Goal: Task Accomplishment & Management: Manage account settings

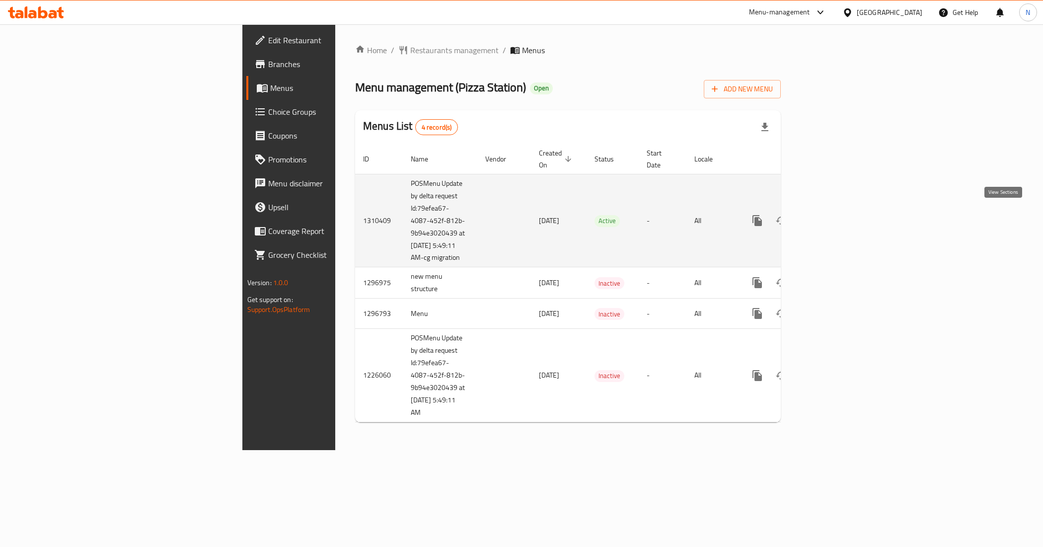
click at [833, 216] on icon "enhanced table" at bounding box center [828, 220] width 9 height 9
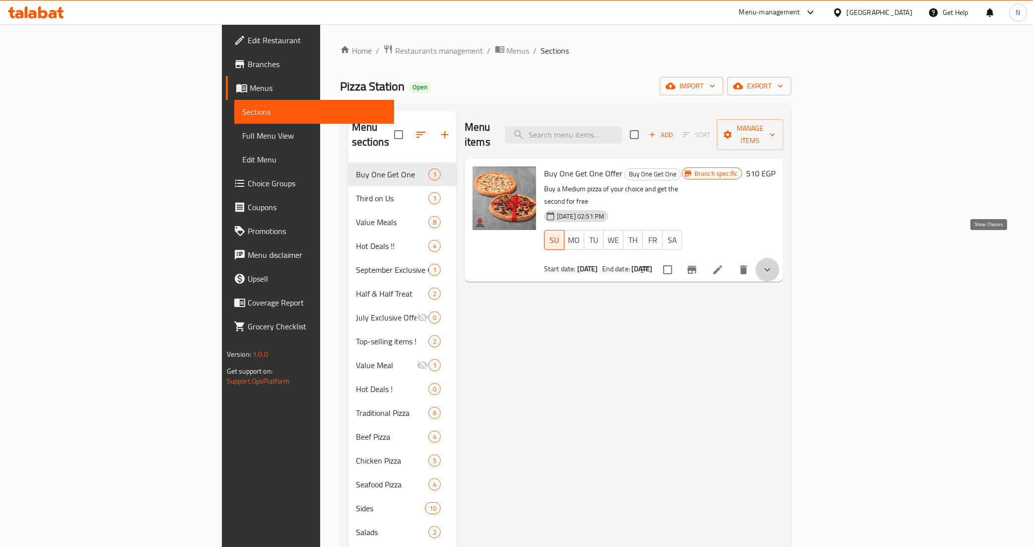
click at [774, 264] on icon "show more" at bounding box center [768, 270] width 12 height 12
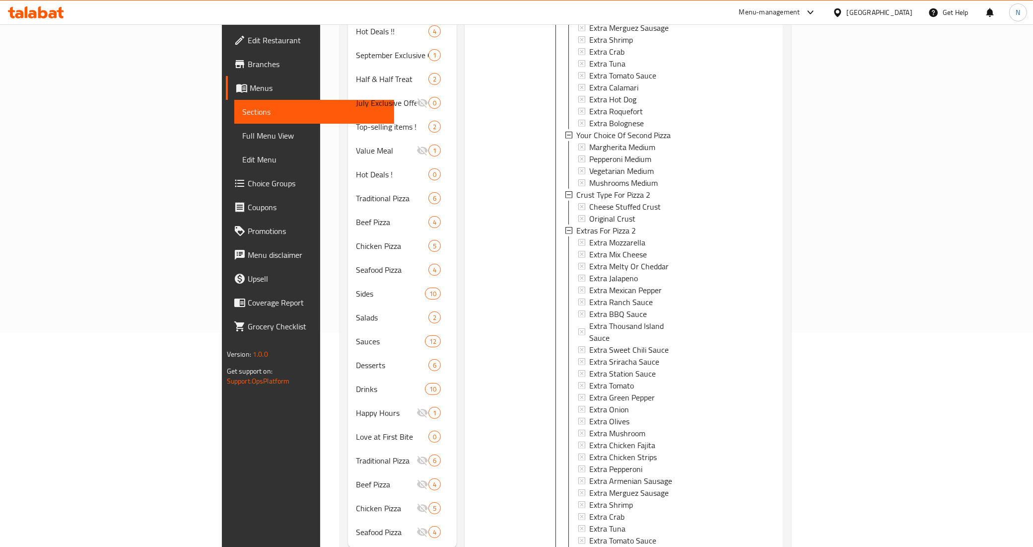
scroll to position [227, 0]
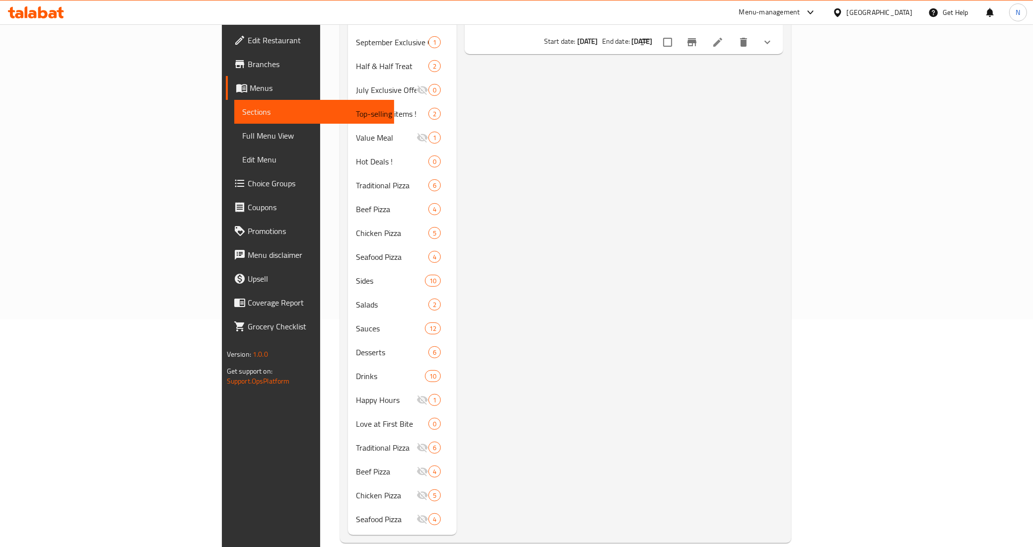
scroll to position [0, 0]
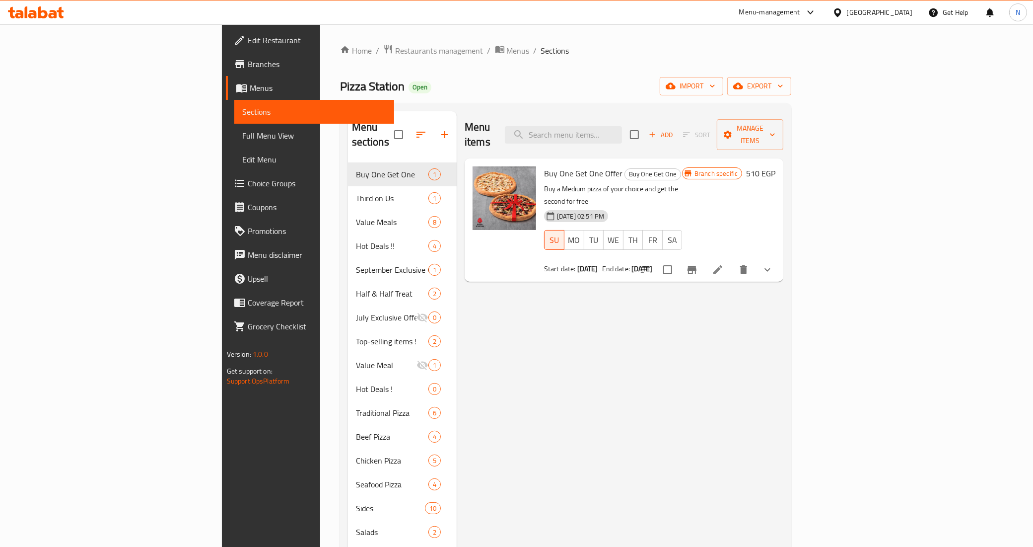
click at [544, 166] on span "Buy One Get One Offer" at bounding box center [583, 173] width 78 height 15
copy span "Buy"
click at [622, 130] on input "search" at bounding box center [563, 134] width 117 height 17
paste input "Buy"
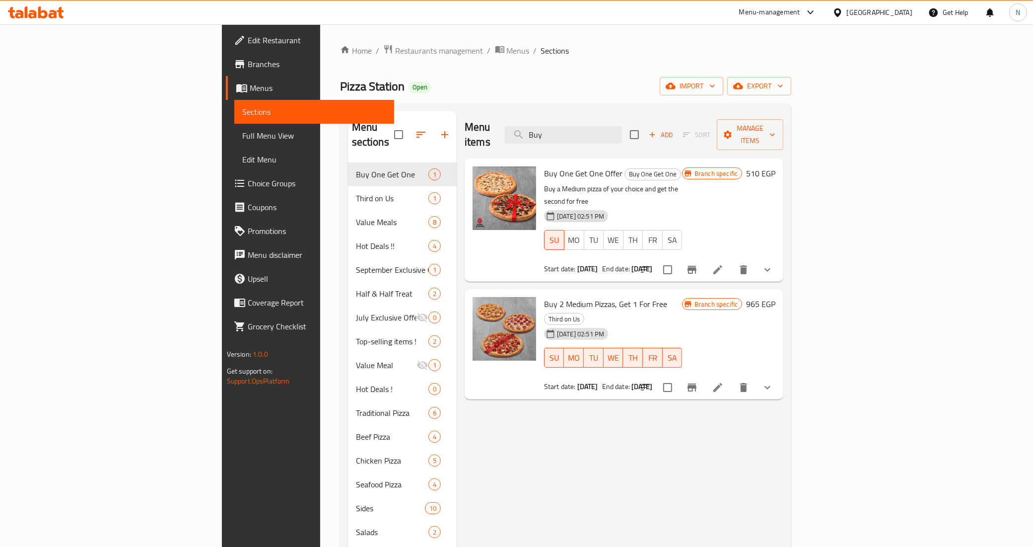
type input "Buy"
click at [774, 381] on icon "show more" at bounding box center [768, 387] width 12 height 12
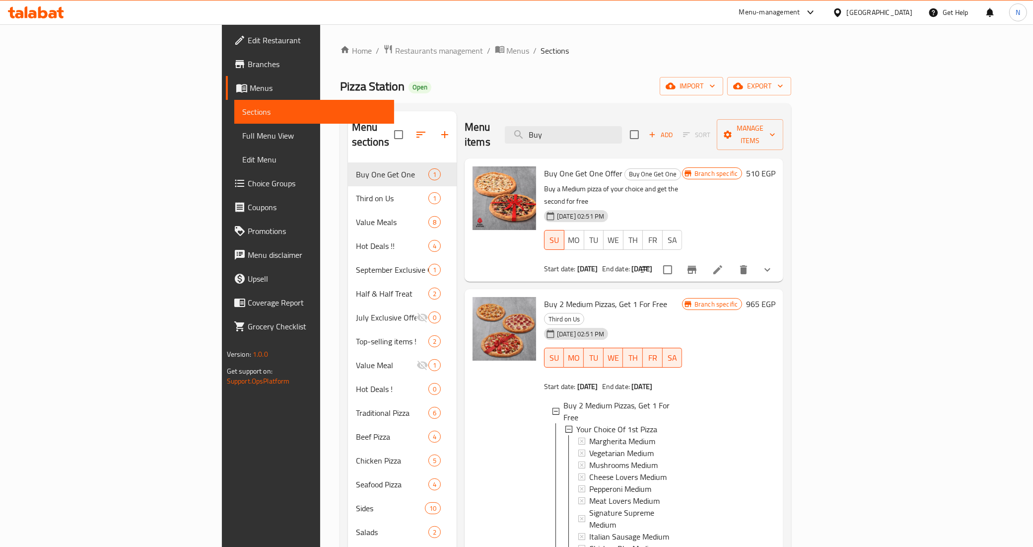
click at [697, 266] on icon "Branch-specific-item" at bounding box center [692, 270] width 9 height 8
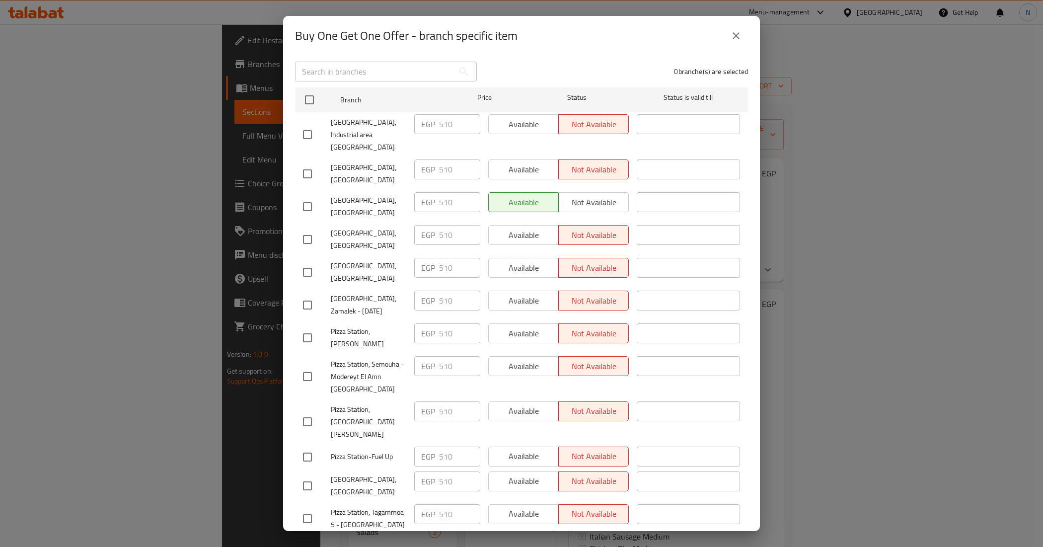
scroll to position [11, 0]
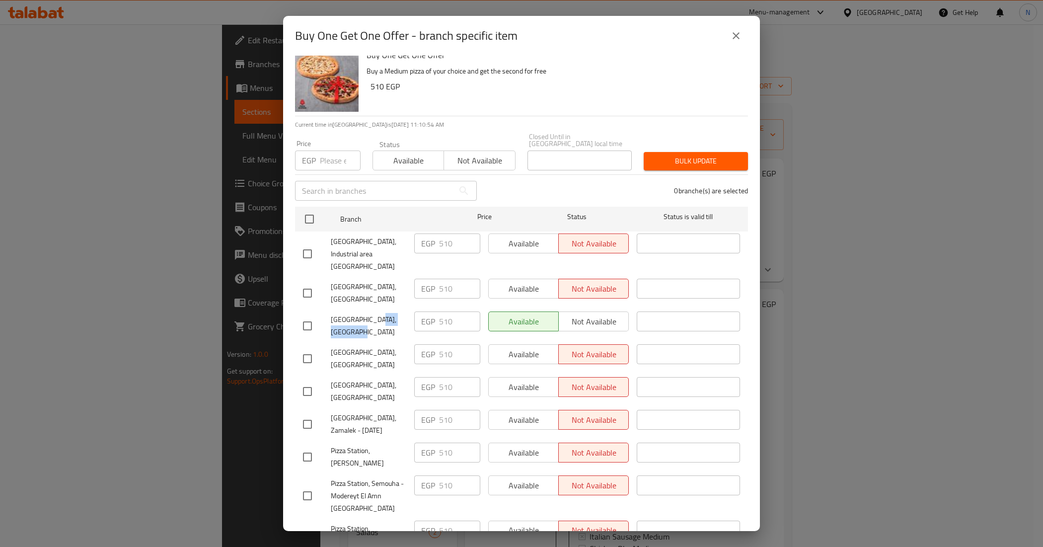
drag, startPoint x: 371, startPoint y: 303, endPoint x: 376, endPoint y: 316, distance: 14.3
click at [376, 316] on span "Pizza Station,El Rehab City" at bounding box center [368, 325] width 75 height 25
copy span "El Rehab City"
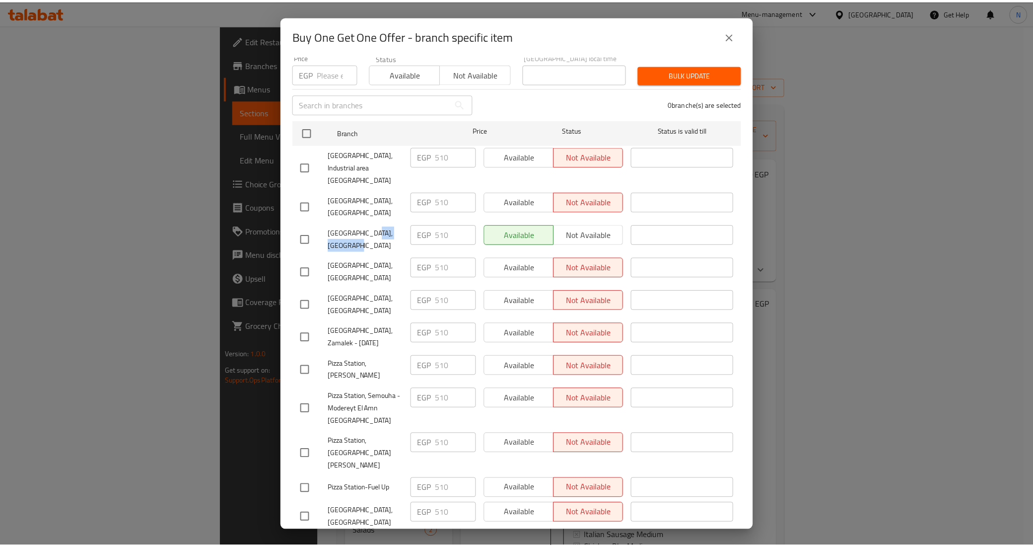
scroll to position [0, 0]
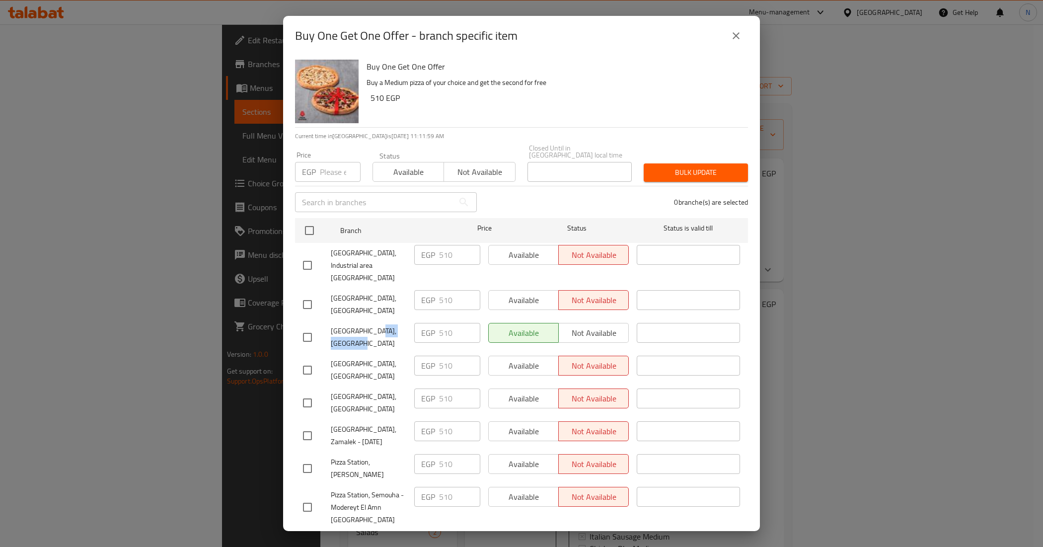
click at [728, 40] on button "close" at bounding box center [736, 36] width 24 height 24
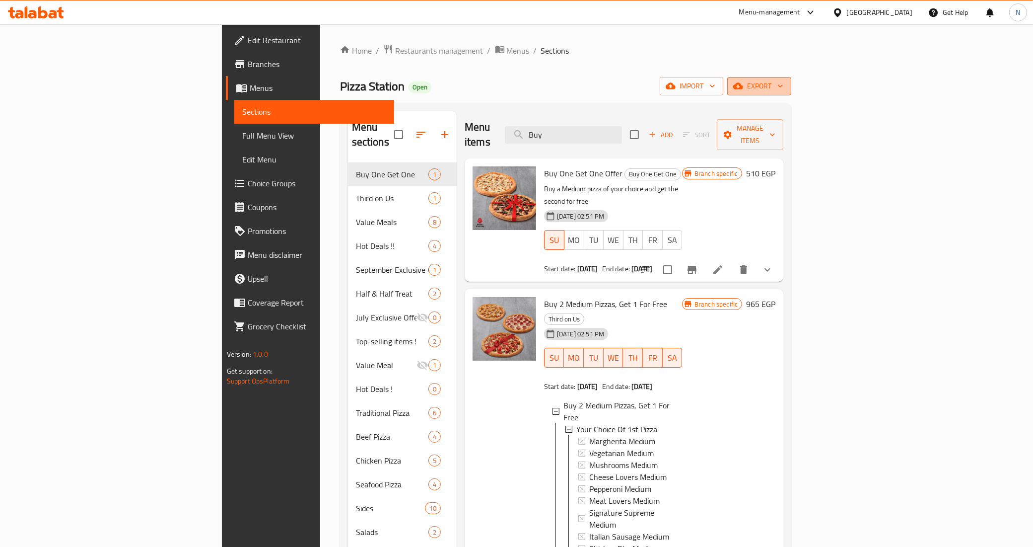
click at [784, 87] on span "export" at bounding box center [759, 86] width 48 height 12
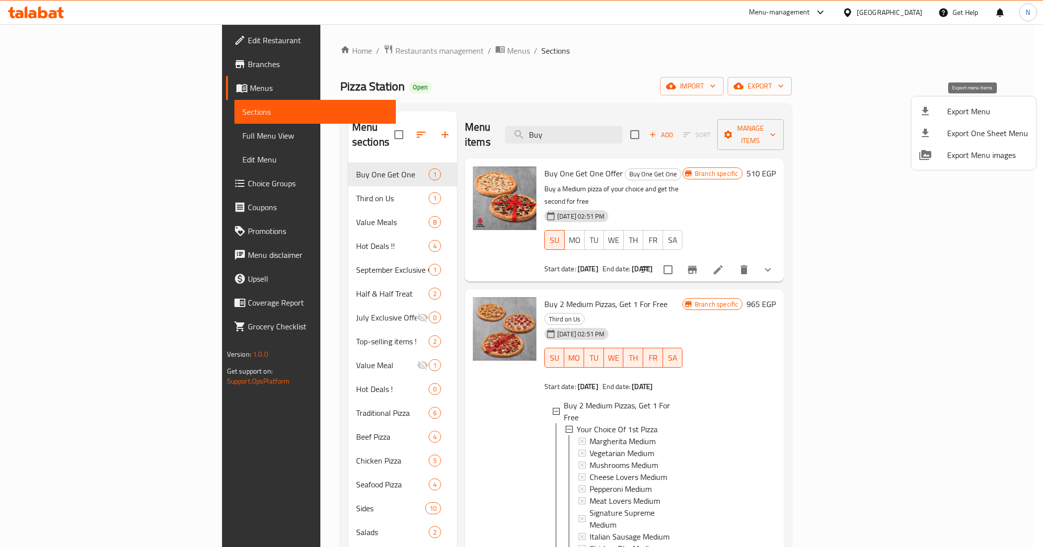
click at [951, 112] on span "Export Menu" at bounding box center [987, 111] width 81 height 12
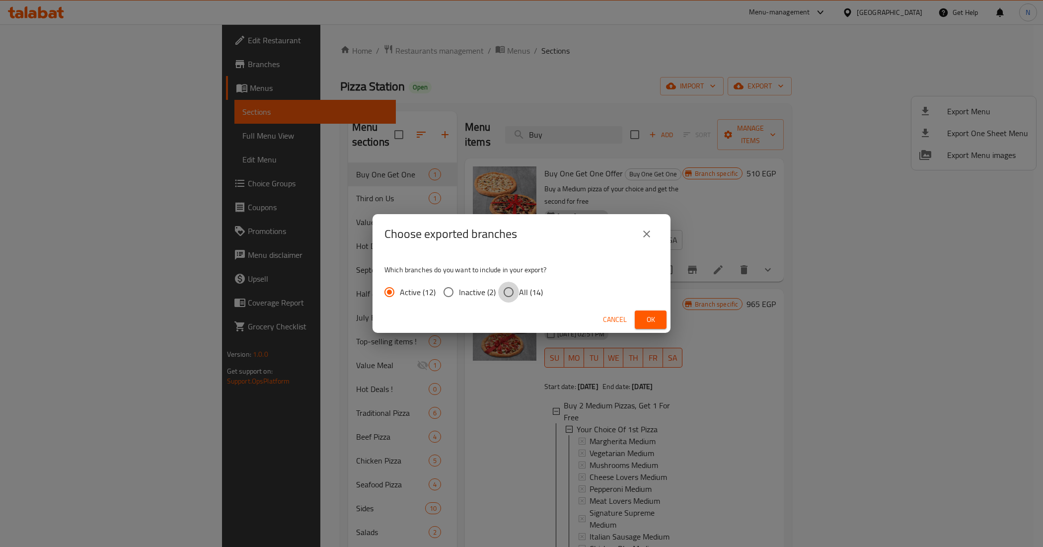
click at [510, 292] on input "All (14)" at bounding box center [508, 292] width 21 height 21
radio input "true"
click at [652, 315] on span "Ok" at bounding box center [651, 319] width 16 height 12
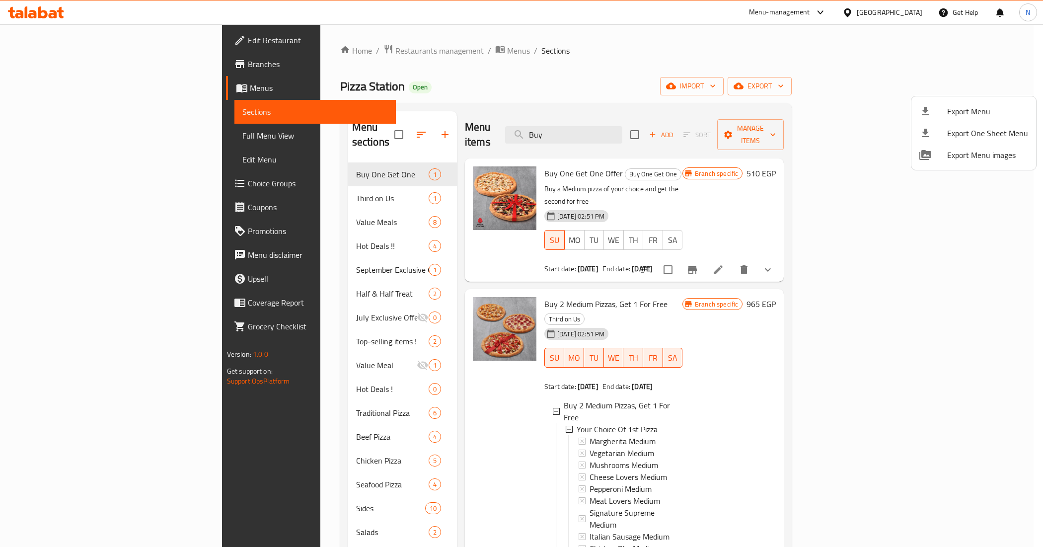
click at [501, 73] on div at bounding box center [521, 273] width 1043 height 547
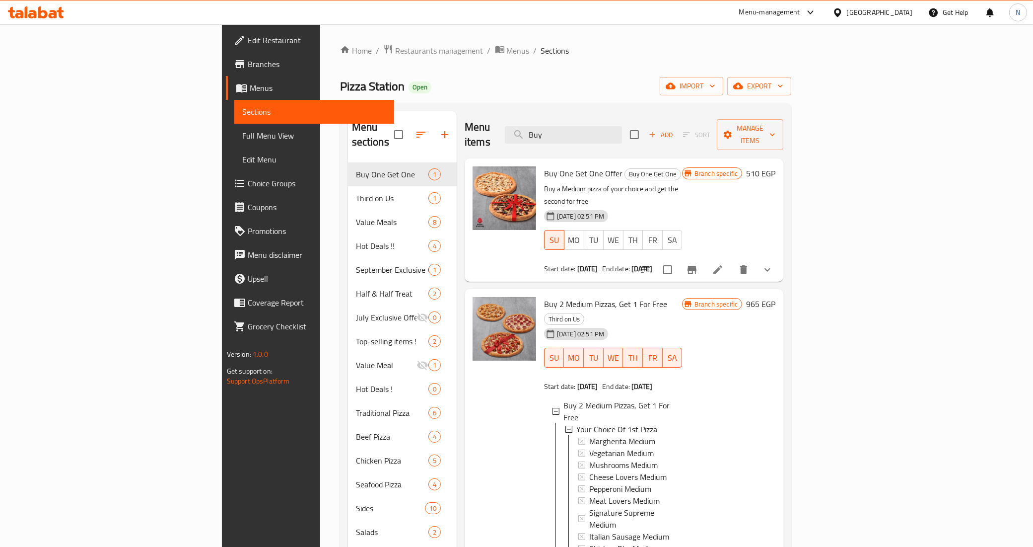
click at [248, 64] on span "Branches" at bounding box center [317, 64] width 139 height 12
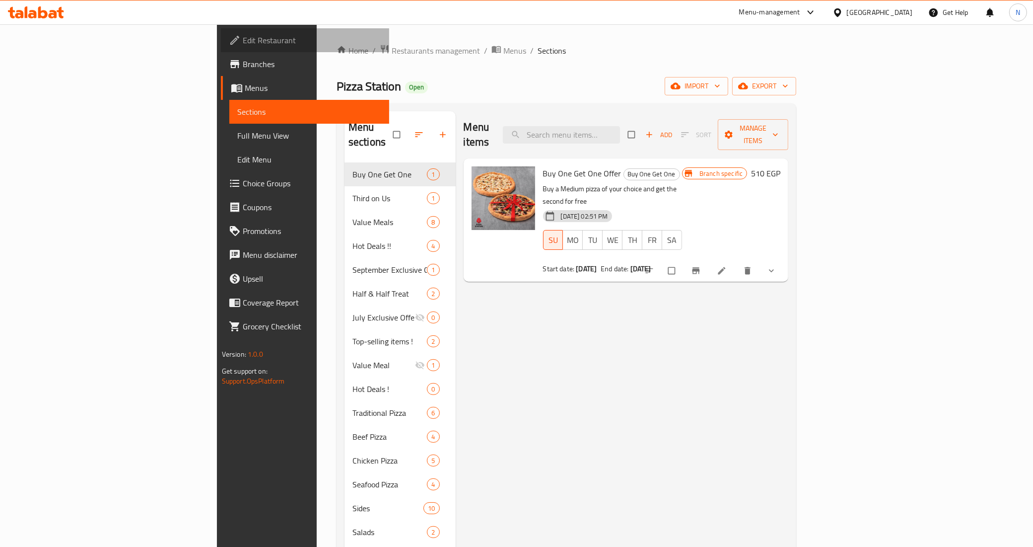
click at [243, 43] on span "Edit Restaurant" at bounding box center [312, 40] width 139 height 12
